Goal: Transaction & Acquisition: Purchase product/service

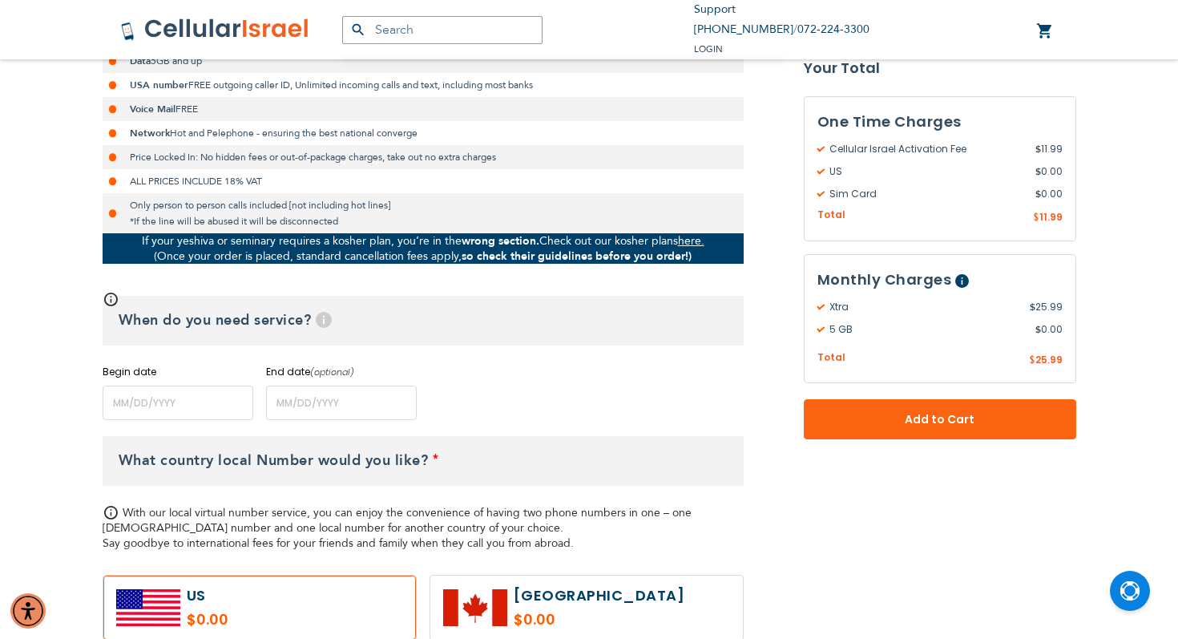
scroll to position [455, 0]
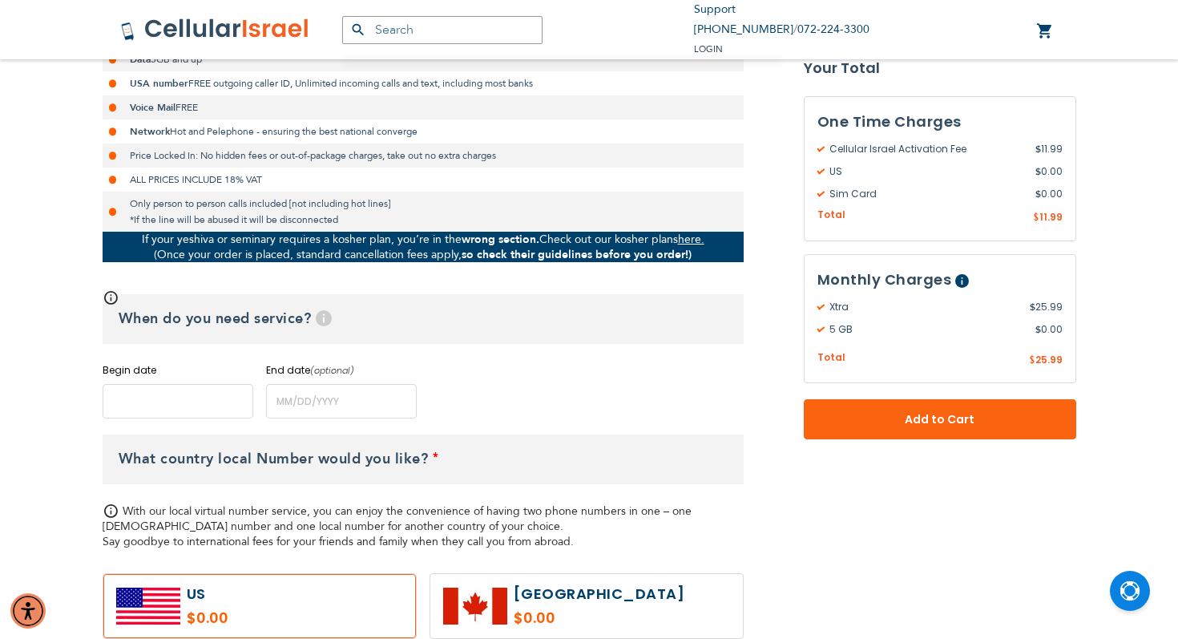
click at [134, 404] on input "name" at bounding box center [178, 401] width 151 height 34
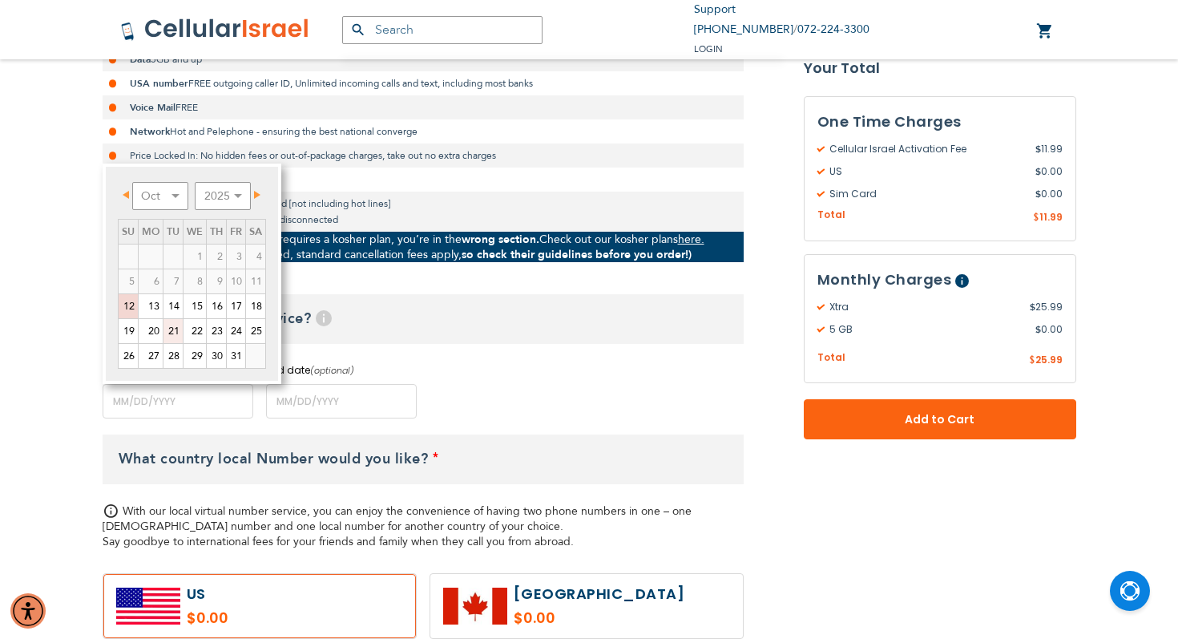
click at [169, 329] on link "21" at bounding box center [173, 331] width 19 height 24
type input "[DATE]"
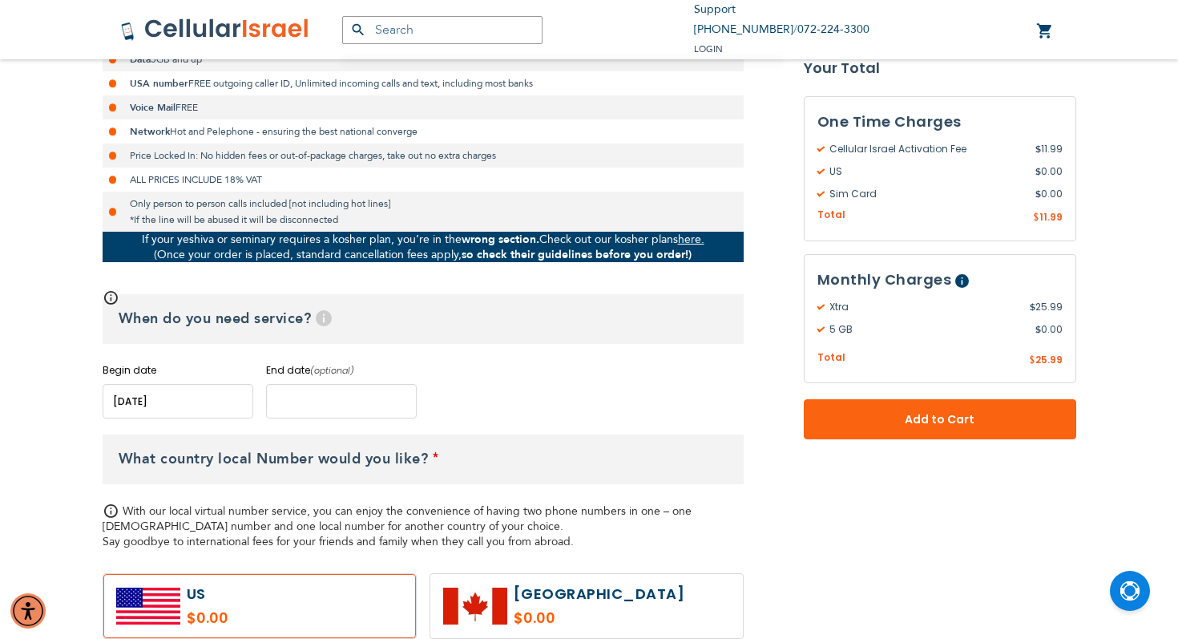
click at [289, 411] on input "name" at bounding box center [341, 401] width 151 height 34
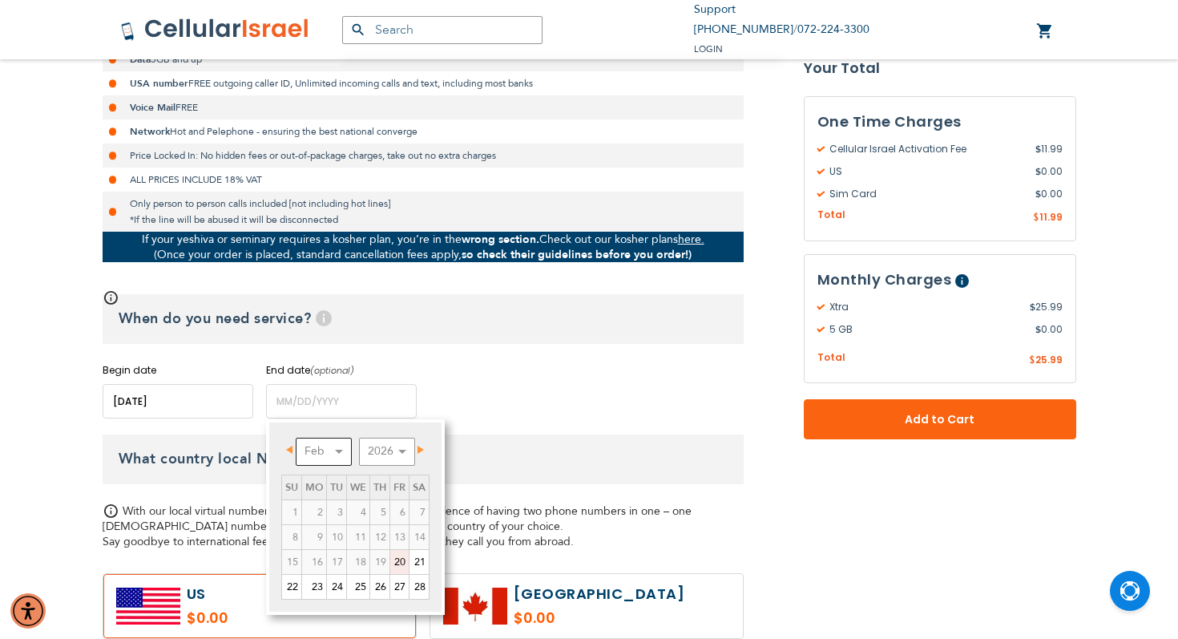
click at [341, 447] on select "Feb Mar Apr May Jun [DATE] Aug Sep Oct Nov Dec" at bounding box center [324, 452] width 56 height 28
click at [367, 560] on link "18" at bounding box center [358, 562] width 22 height 24
type input "[DATE]"
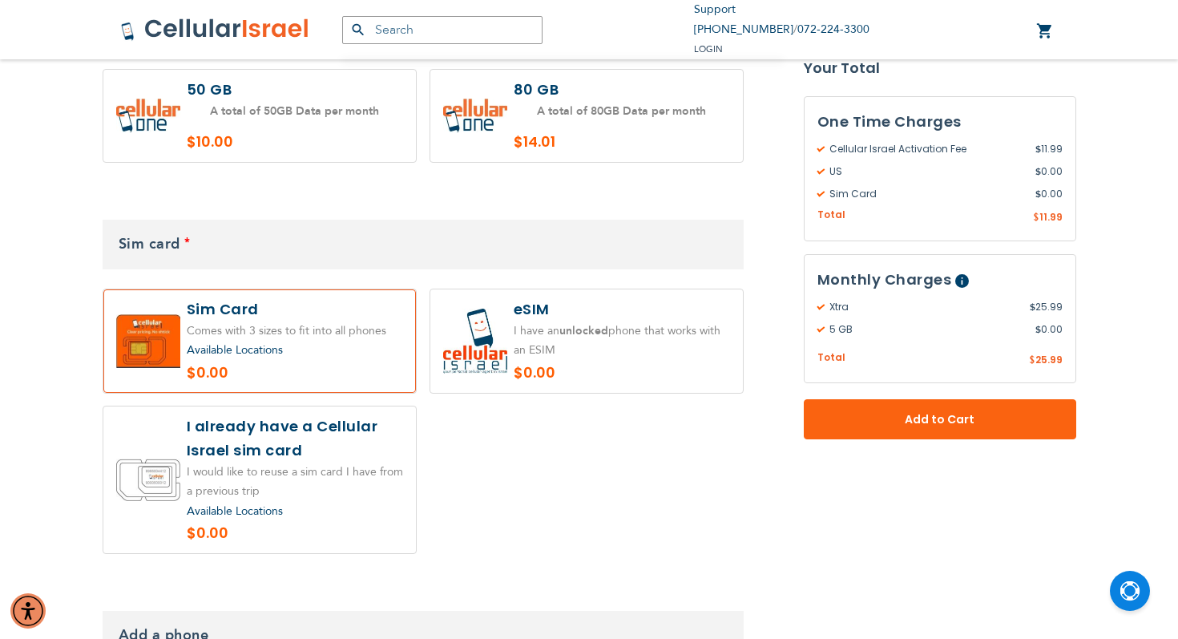
scroll to position [1797, 0]
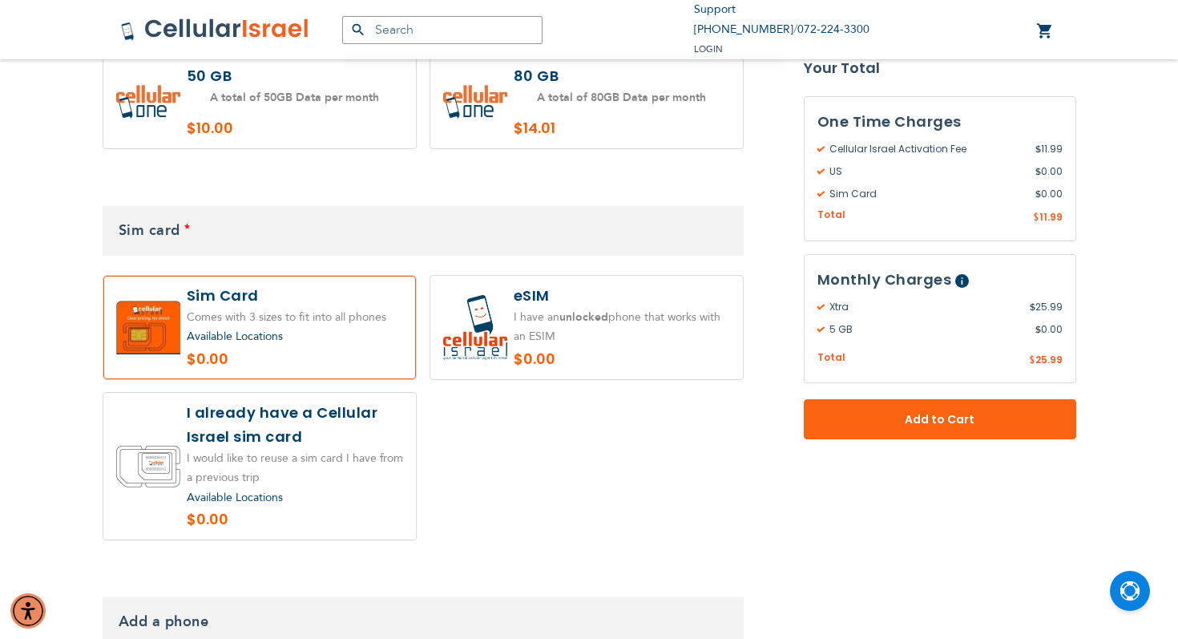
click at [317, 327] on div "Available Locations" at bounding box center [295, 337] width 216 height 20
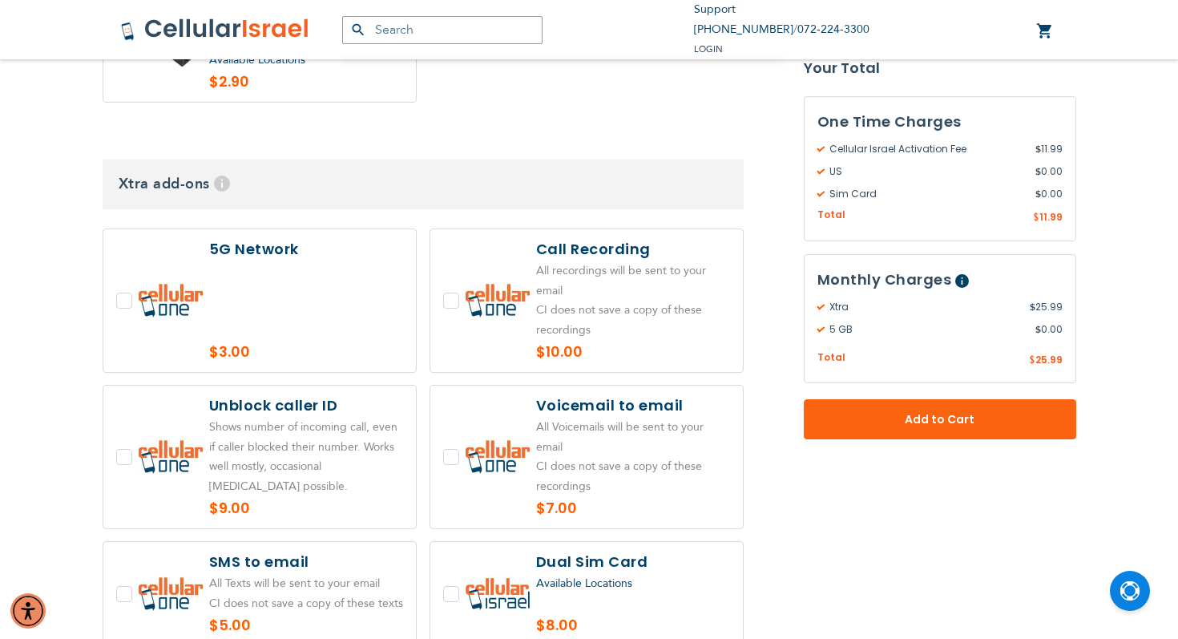
scroll to position [3506, 0]
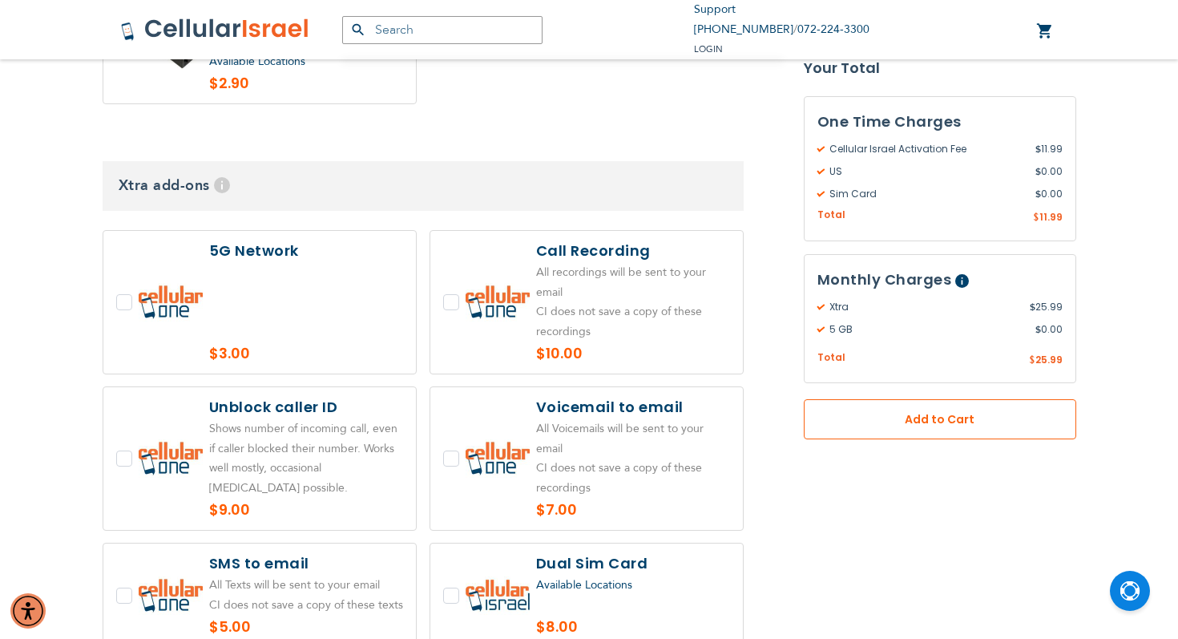
click at [939, 415] on span "Add to Cart" at bounding box center [940, 419] width 167 height 17
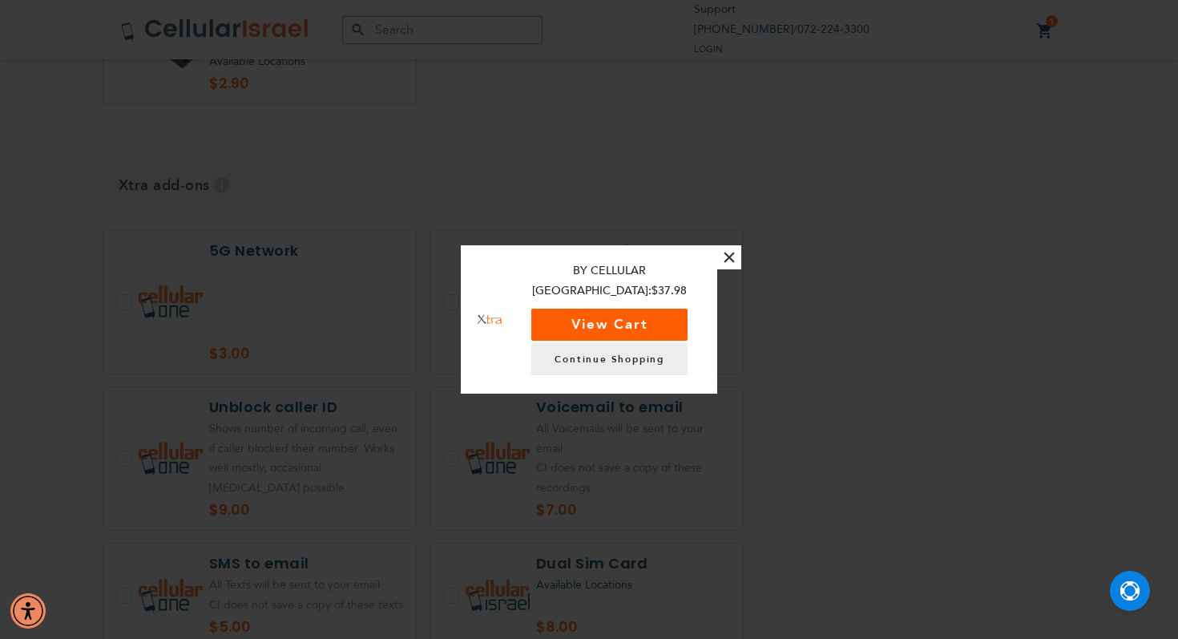
click at [625, 309] on button "View Cart" at bounding box center [609, 325] width 156 height 32
